Goal: Navigation & Orientation: Find specific page/section

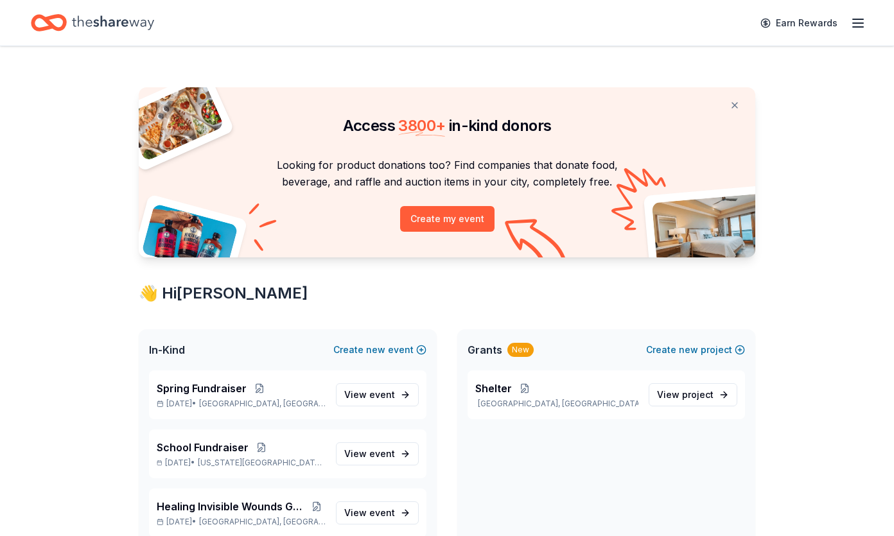
click at [852, 26] on icon "button" at bounding box center [858, 22] width 15 height 15
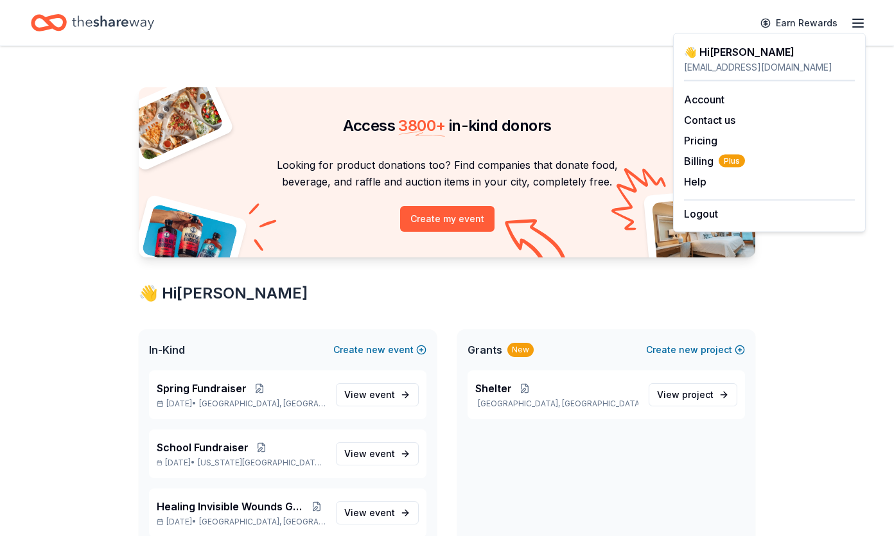
click at [350, 190] on p "Looking for product donations too? Find companies that donate food, beverage, a…" at bounding box center [447, 174] width 586 height 34
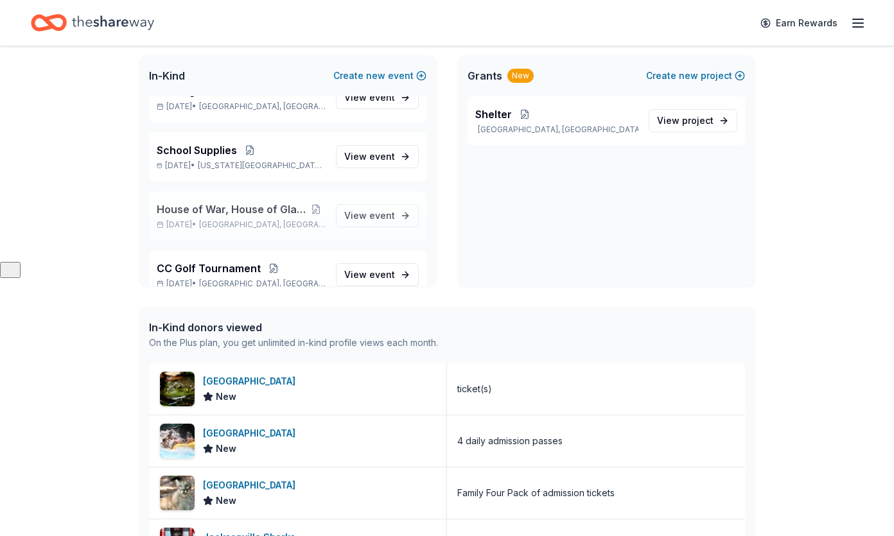
scroll to position [220, 0]
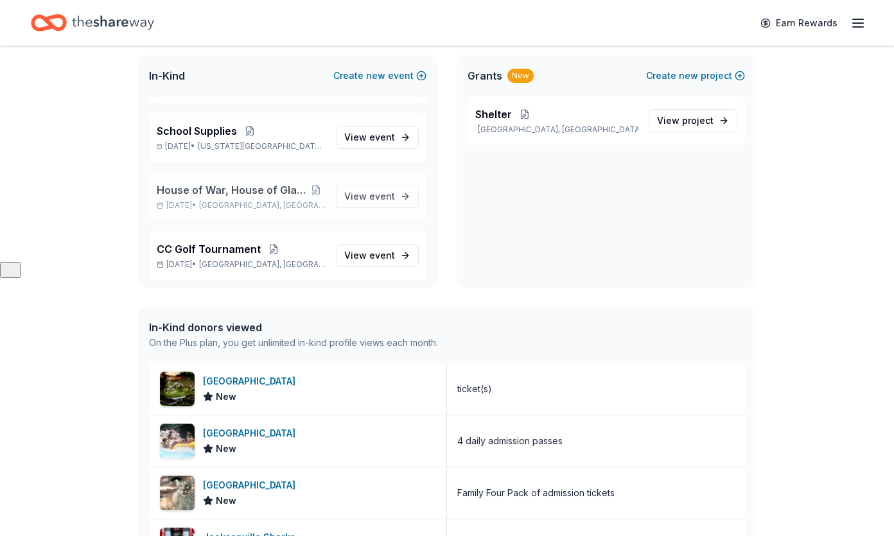
click at [227, 187] on span "House of War, House of Glass Screening" at bounding box center [232, 189] width 150 height 15
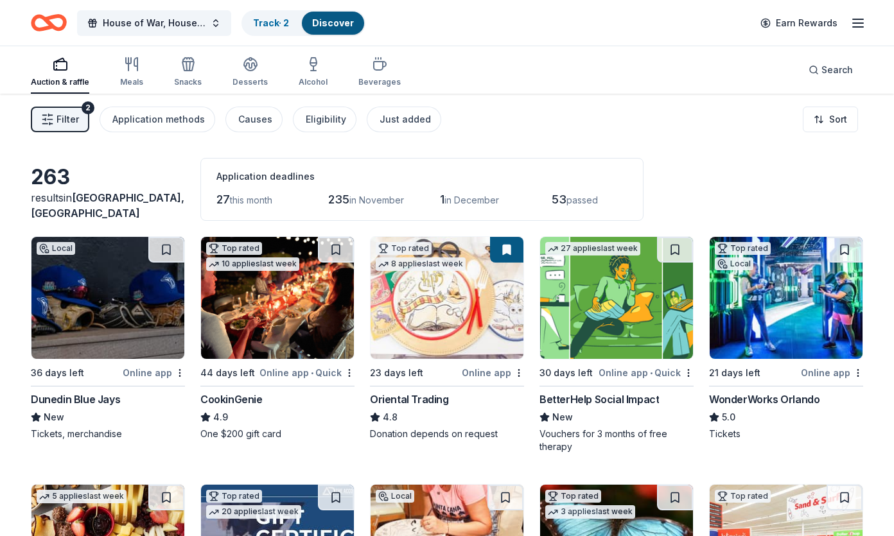
click at [862, 32] on div "Earn Rewards" at bounding box center [809, 23] width 113 height 30
click at [862, 27] on line "button" at bounding box center [858, 27] width 10 height 0
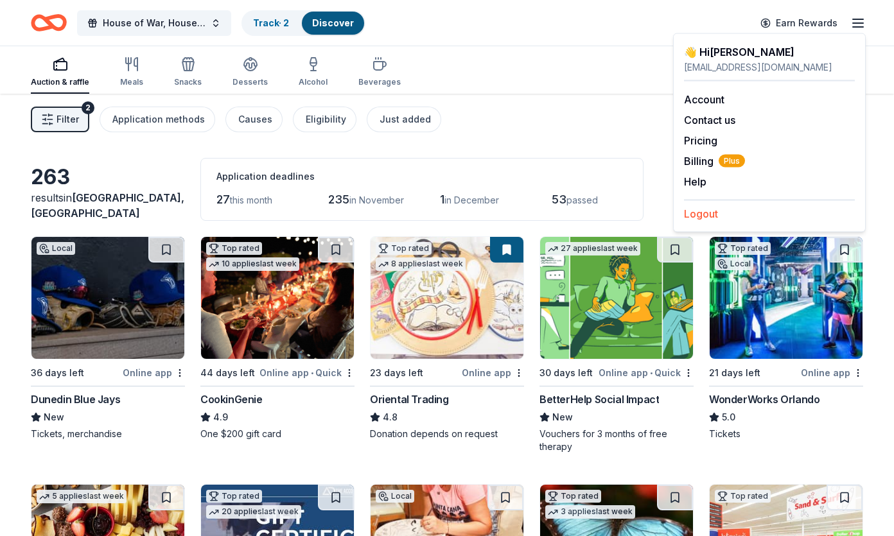
click at [704, 215] on button "Logout" at bounding box center [701, 213] width 34 height 15
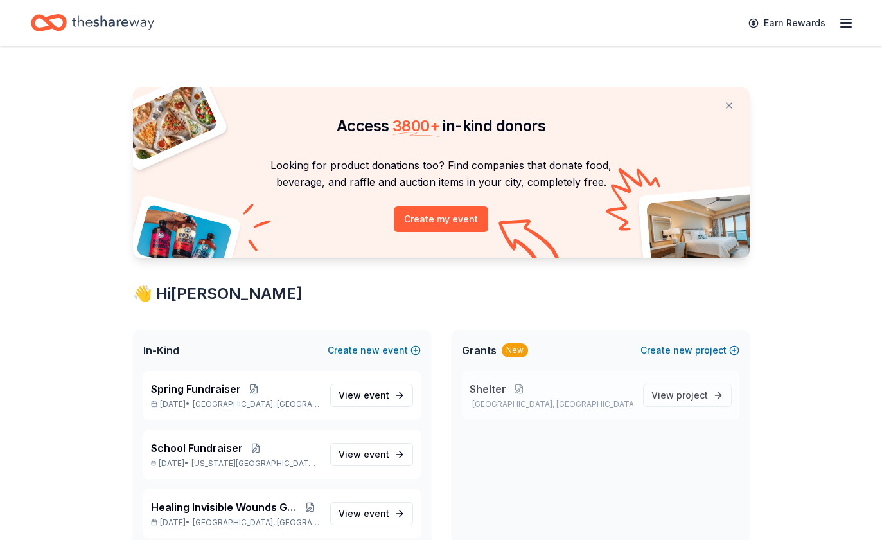
click at [562, 396] on div "Shelter [GEOGRAPHIC_DATA], [GEOGRAPHIC_DATA]" at bounding box center [551, 395] width 163 height 28
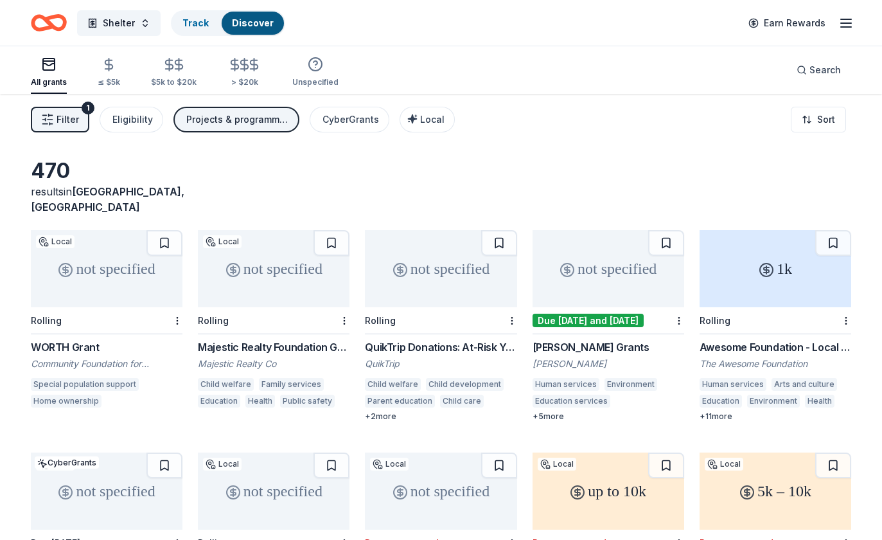
click at [842, 28] on icon "button" at bounding box center [845, 22] width 15 height 15
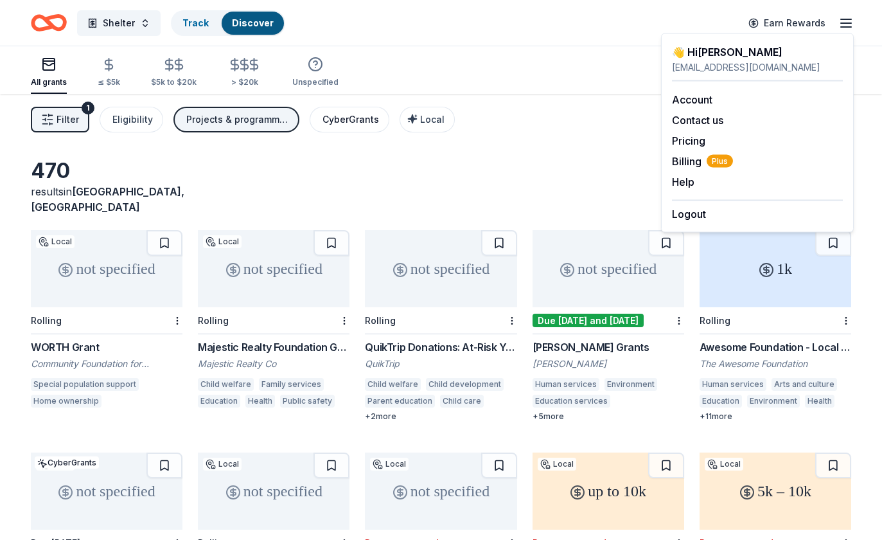
click at [351, 118] on div "CyberGrants" at bounding box center [351, 119] width 57 height 15
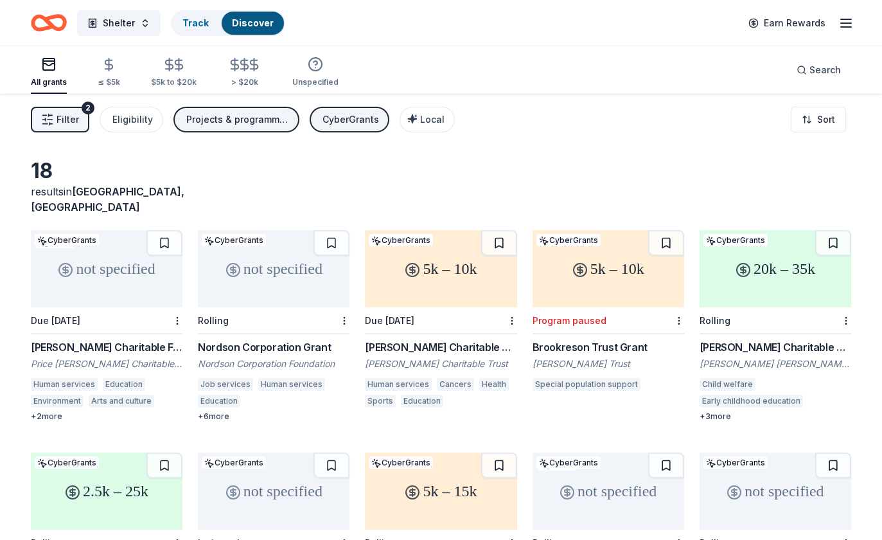
click at [845, 23] on line "button" at bounding box center [846, 23] width 10 height 0
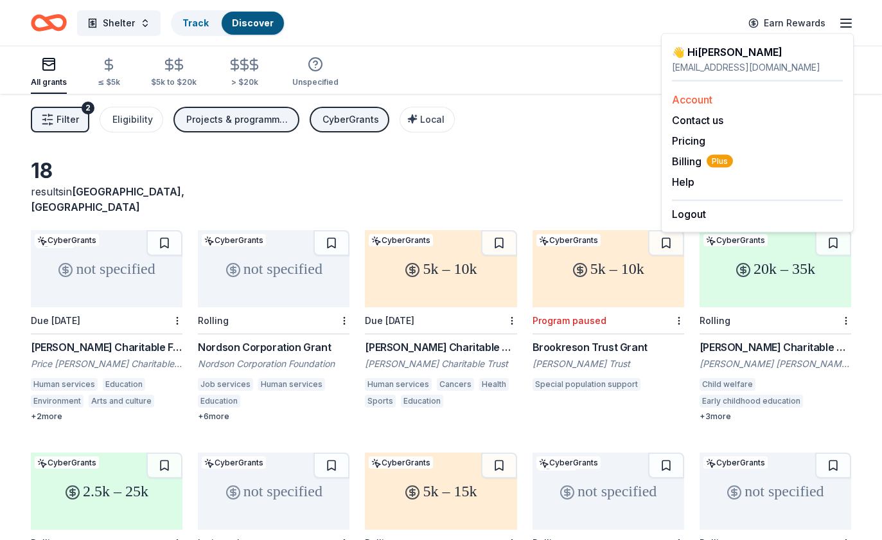
click at [697, 96] on link "Account" at bounding box center [692, 99] width 40 height 13
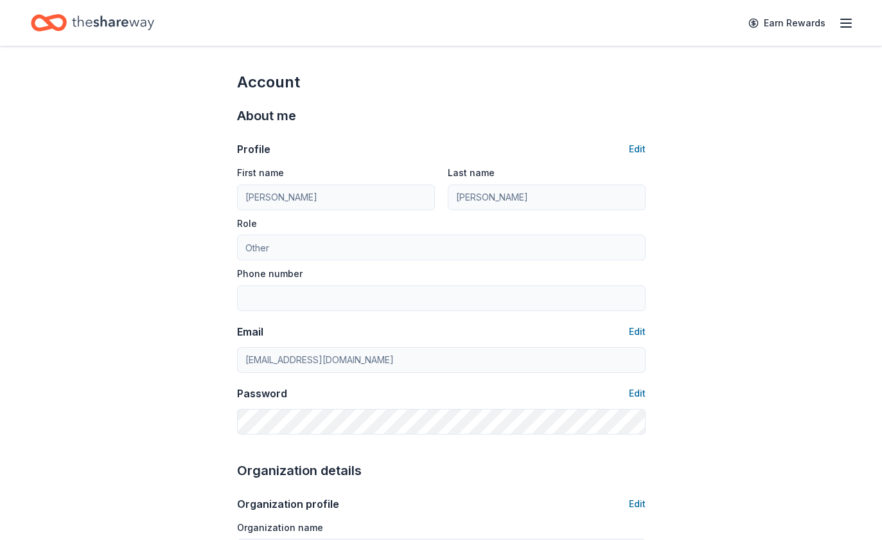
click at [846, 28] on icon "button" at bounding box center [845, 22] width 15 height 15
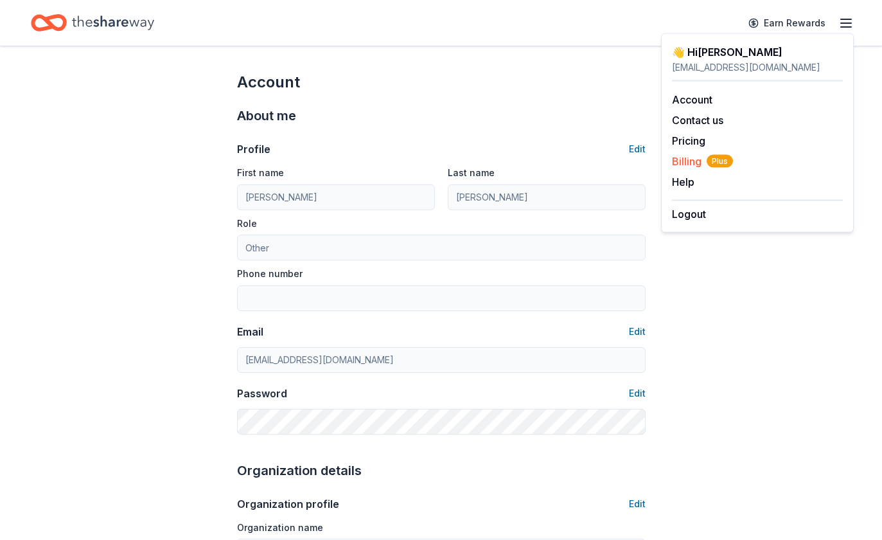
click at [677, 163] on span "Billing Plus" at bounding box center [702, 161] width 61 height 15
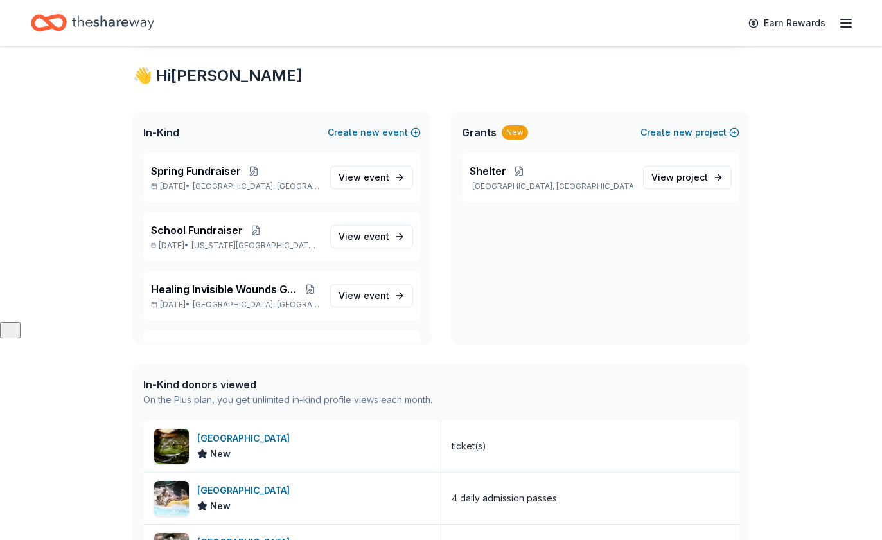
scroll to position [253, 0]
